Goal: Task Accomplishment & Management: Manage account settings

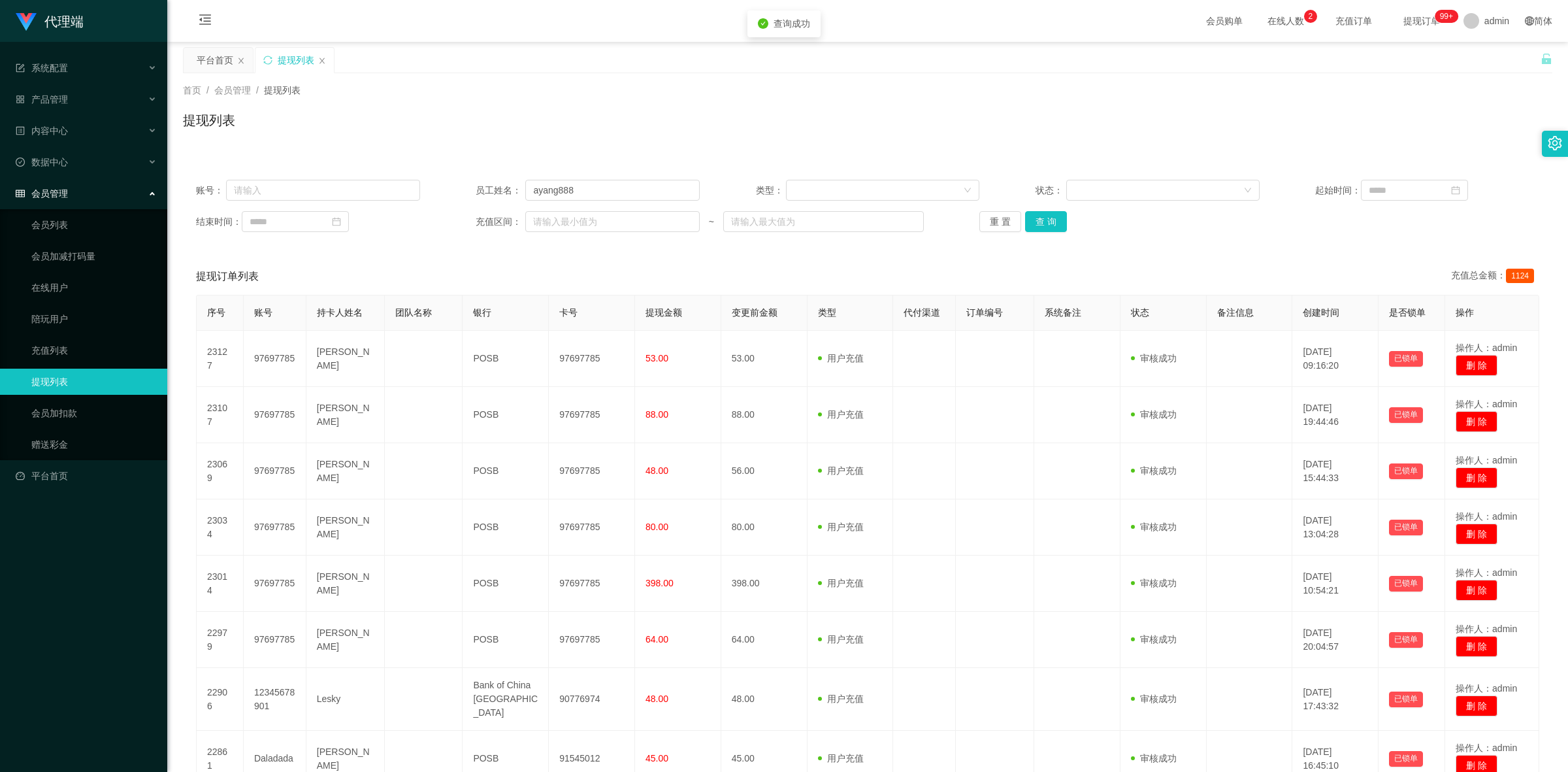
click at [589, 101] on div "首页 / 会员管理 / 提现列表 / 提现列表" at bounding box center [867, 112] width 1370 height 57
click at [725, 121] on div "提现列表" at bounding box center [867, 125] width 1370 height 30
